Goal: Information Seeking & Learning: Learn about a topic

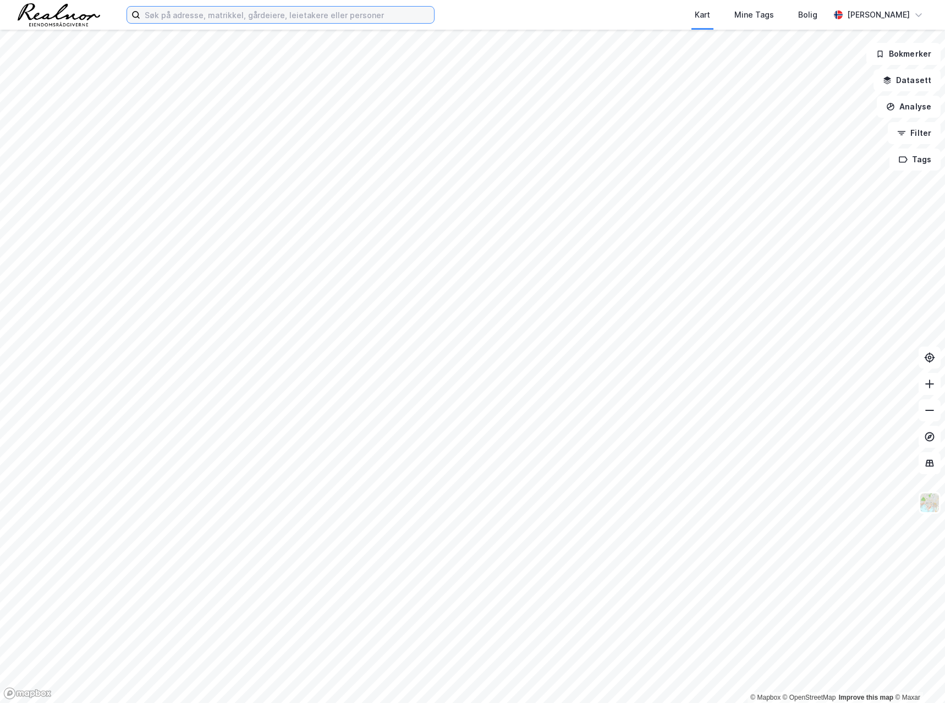
click at [225, 12] on input at bounding box center [287, 15] width 294 height 16
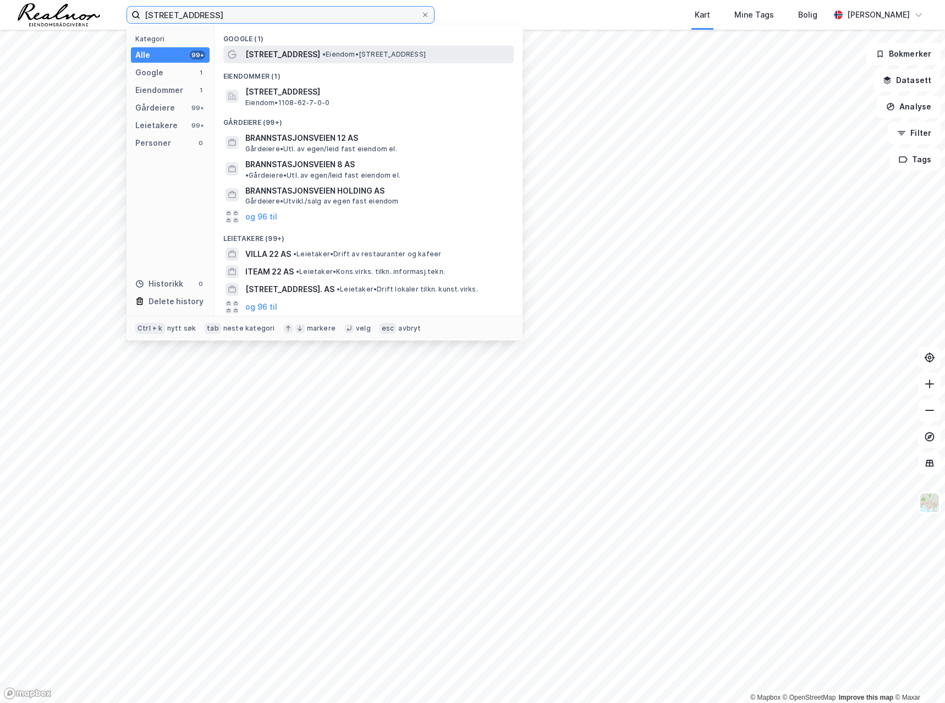
type input "[STREET_ADDRESS]"
click at [301, 57] on span "[STREET_ADDRESS]" at bounding box center [282, 54] width 75 height 13
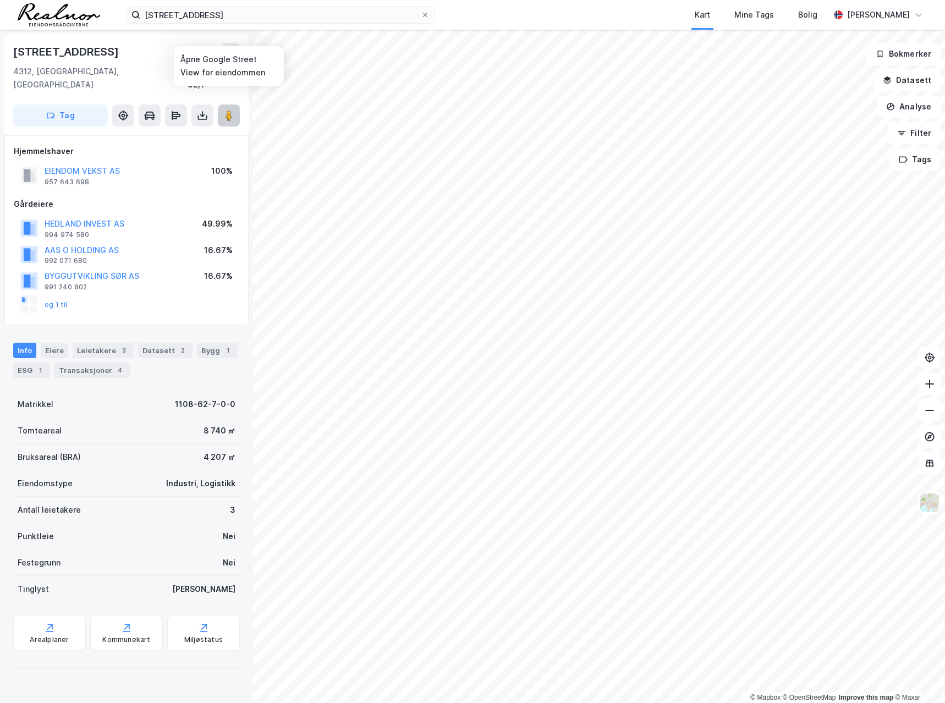
click at [232, 110] on image at bounding box center [228, 115] width 7 height 11
click at [86, 343] on div "Leietakere 3" at bounding box center [103, 350] width 61 height 15
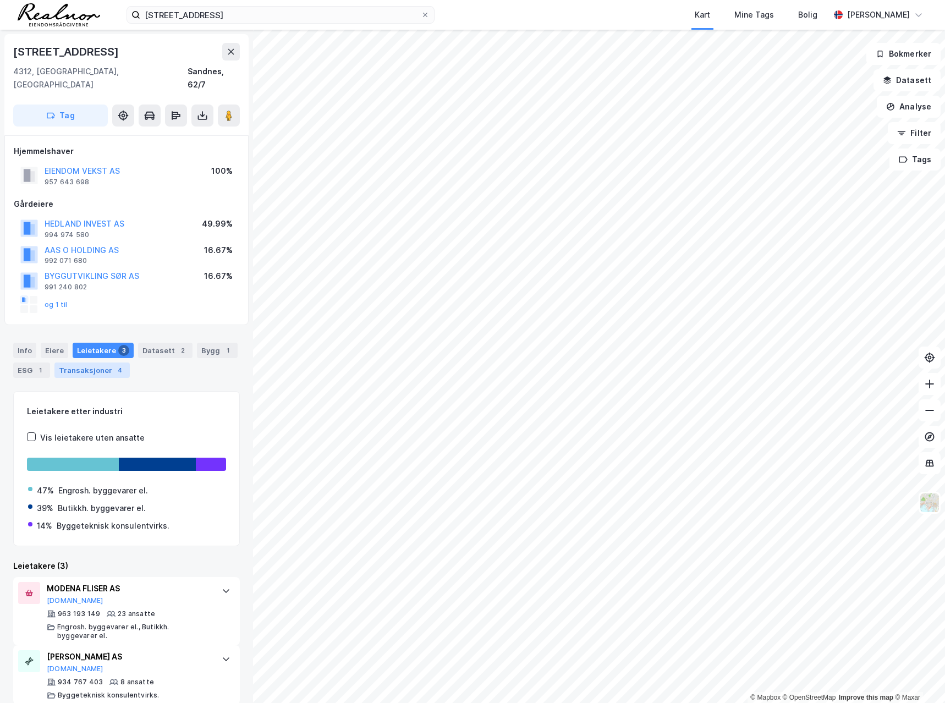
click at [89, 362] on div "Transaksjoner 4" at bounding box center [91, 369] width 75 height 15
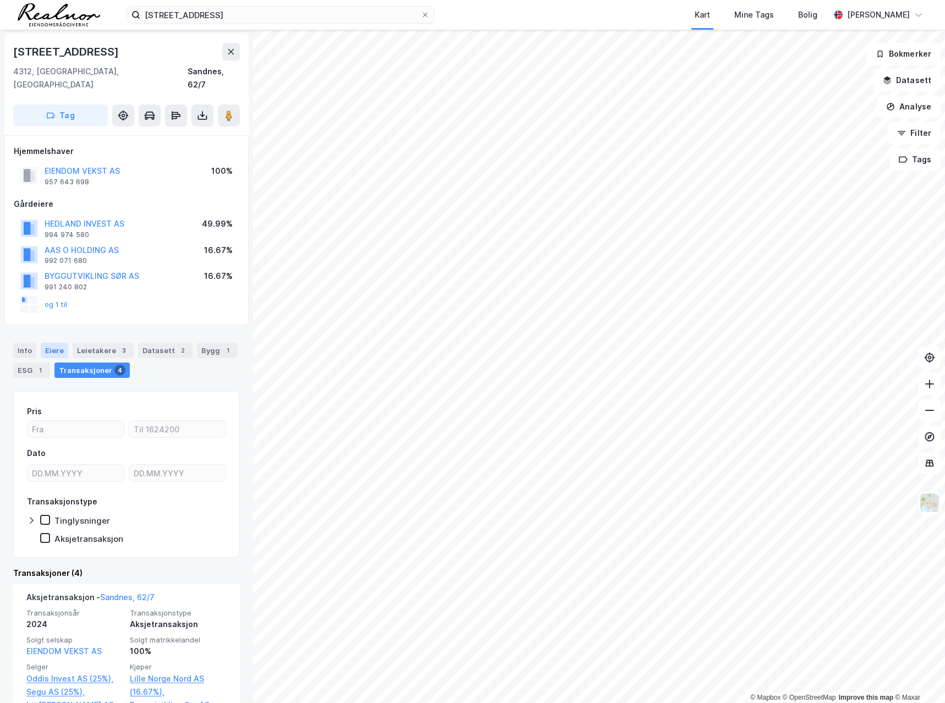
click at [56, 343] on div "Eiere" at bounding box center [54, 350] width 27 height 15
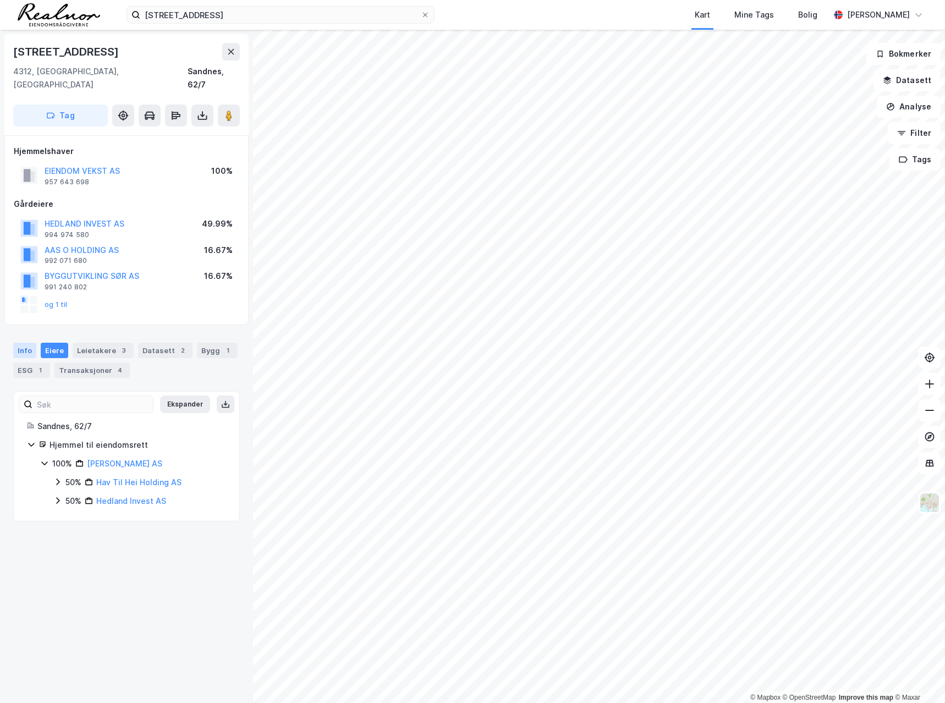
click at [24, 343] on div "Info" at bounding box center [24, 350] width 23 height 15
